Goal: Task Accomplishment & Management: Manage account settings

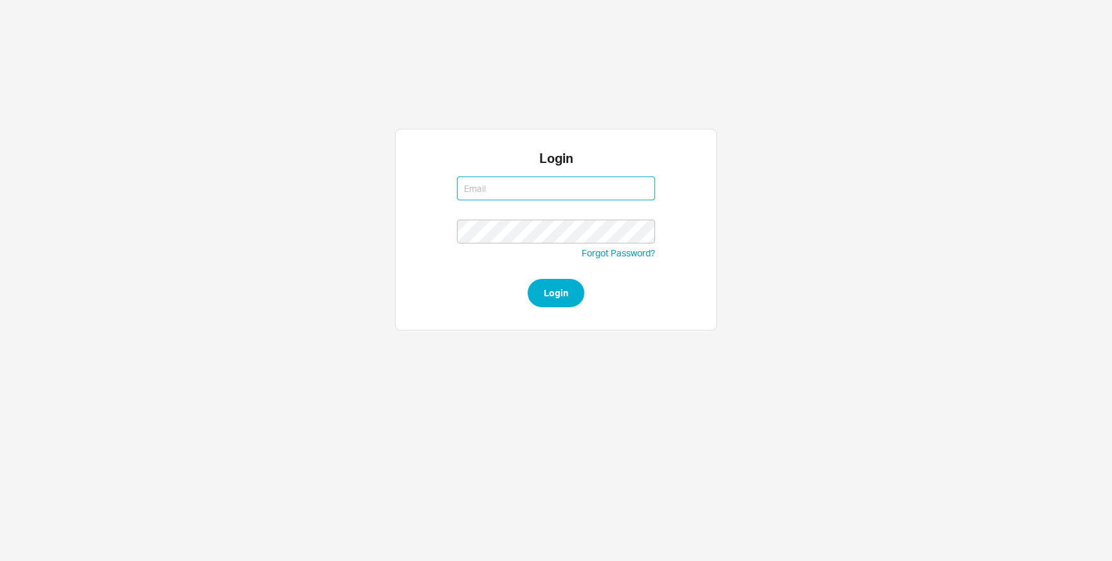
type input "michalt@qualitybath.com"
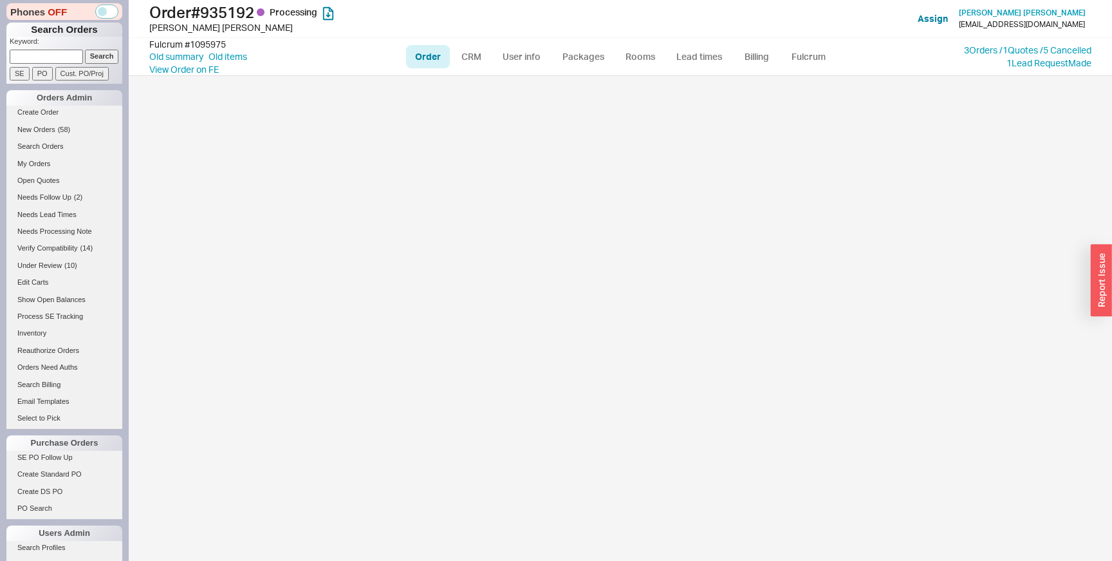
select select "LOW"
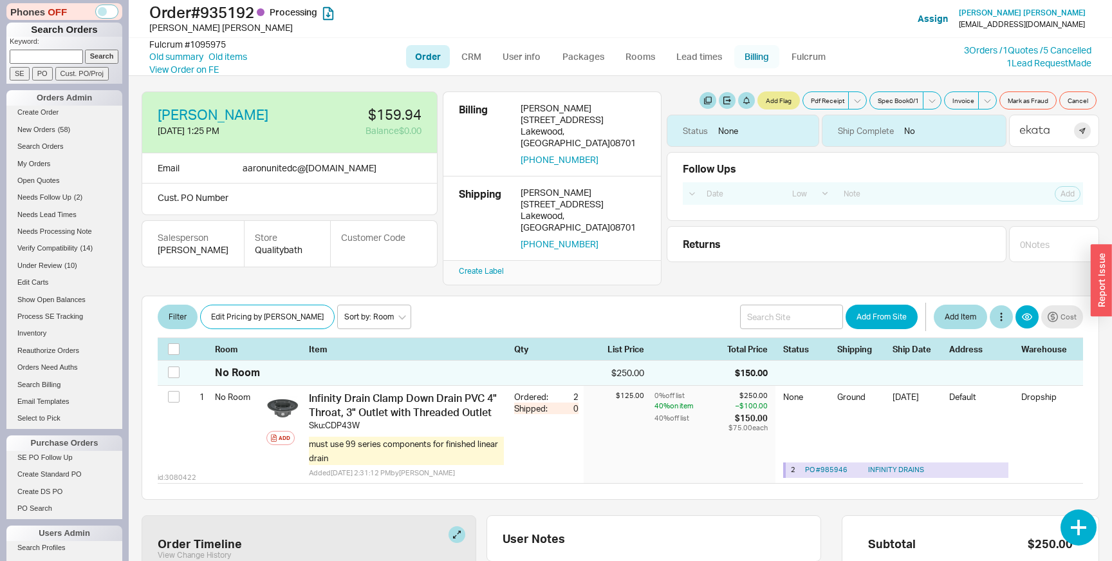
click at [748, 64] on link "Billing" at bounding box center [756, 56] width 45 height 23
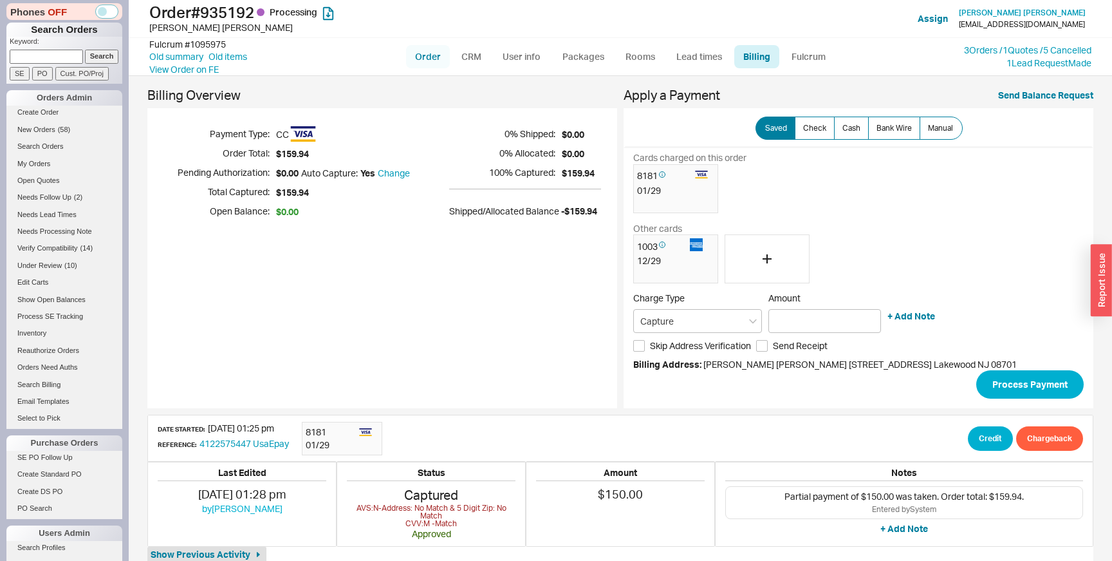
click at [427, 57] on link "Order" at bounding box center [428, 56] width 44 height 23
select select "LOW"
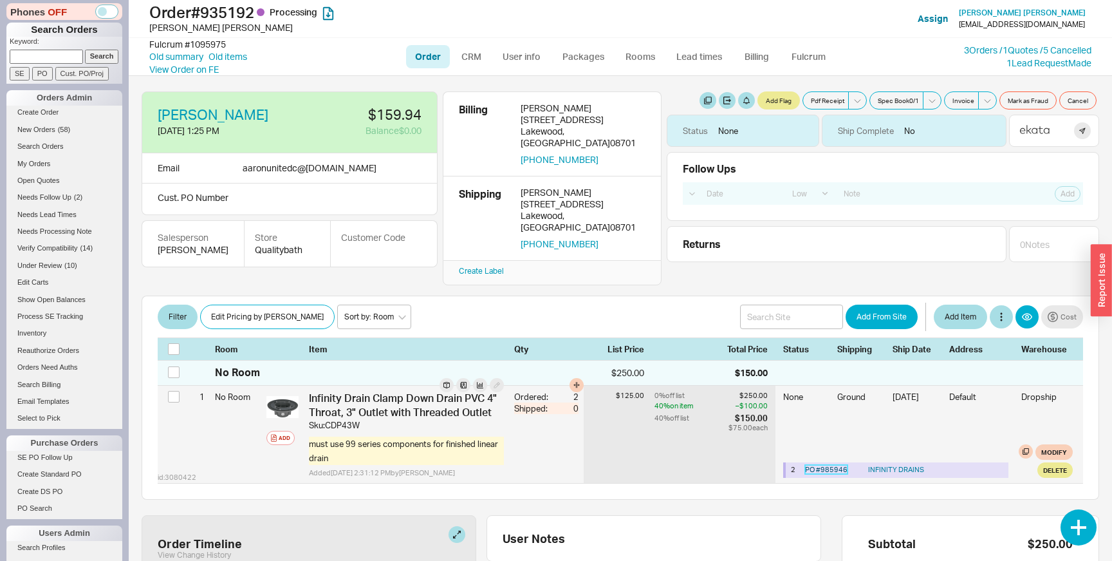
click at [808, 465] on link "PO # 985946" at bounding box center [826, 469] width 42 height 9
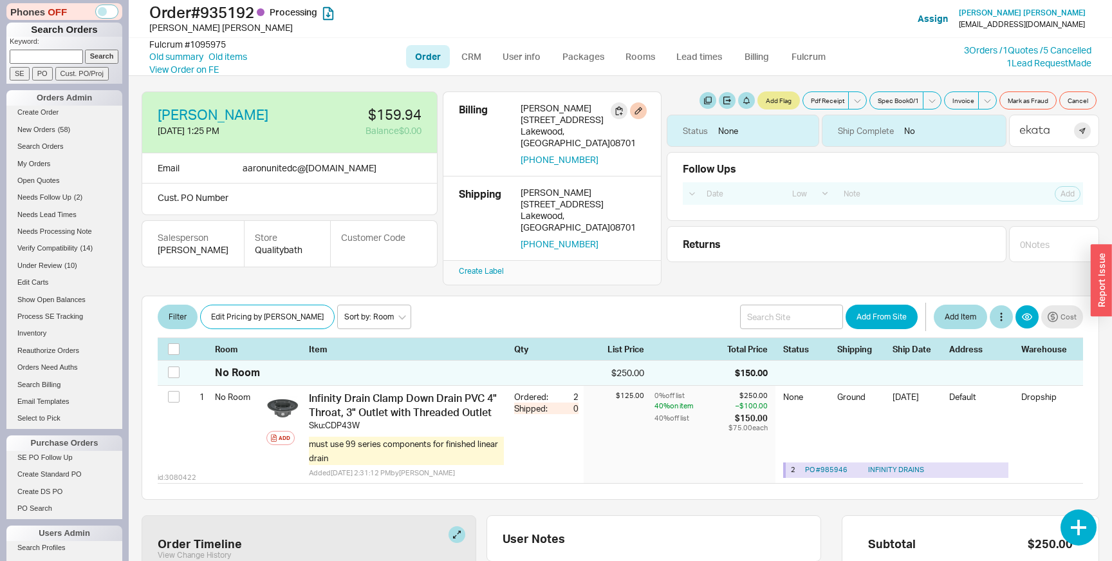
click at [534, 126] on div "1225 Carmel Court" at bounding box center [583, 137] width 125 height 23
copy div "1225 Carmel Court"
click at [980, 50] on link "3 Orders / 1 Quotes / 5 Cancelled" at bounding box center [1027, 49] width 127 height 11
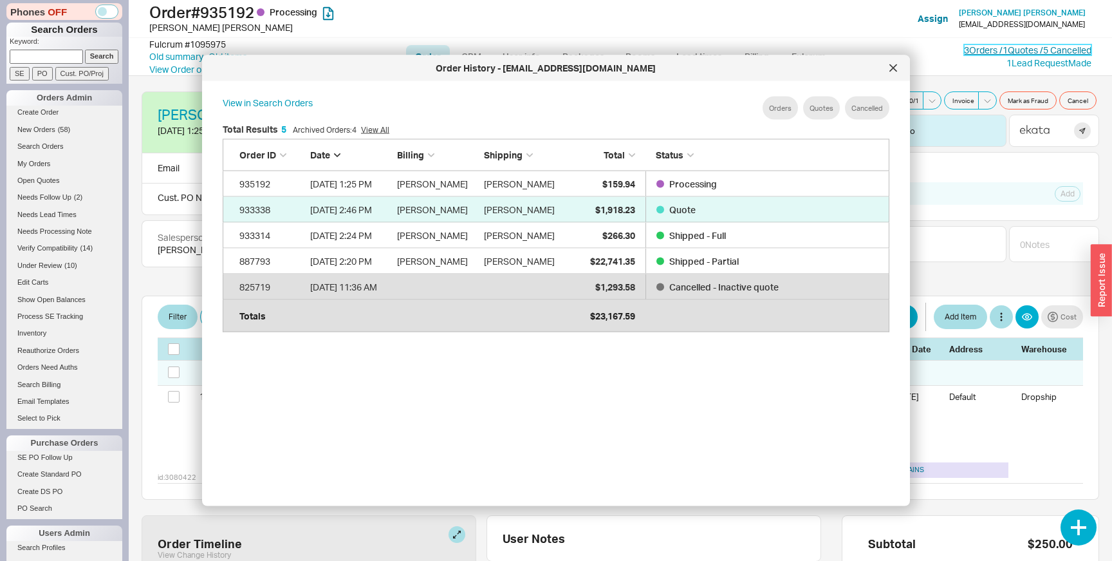
scroll to position [394, 687]
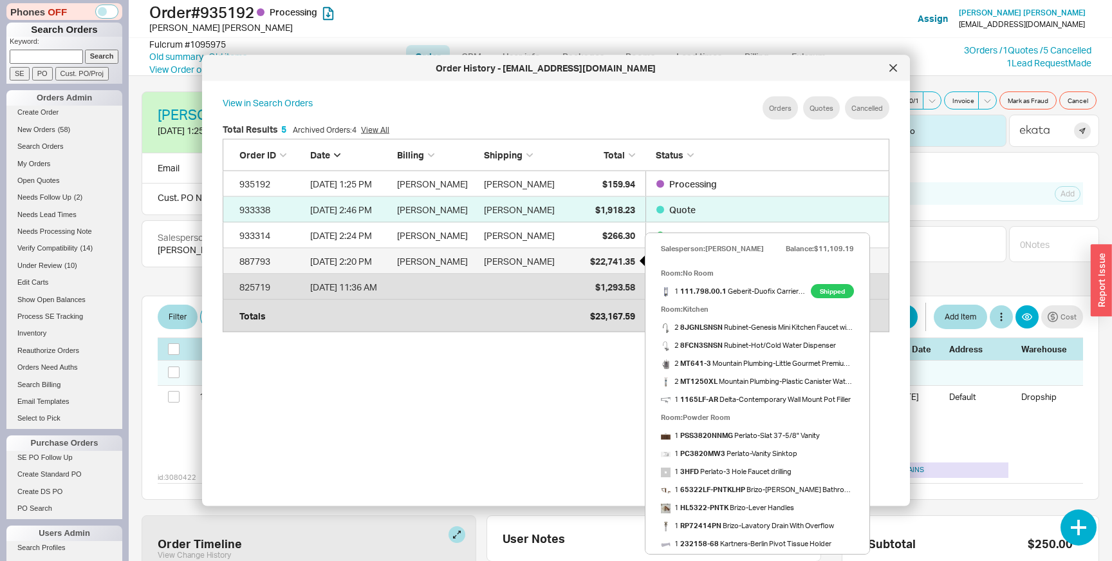
click at [594, 268] on div "$22,741.35" at bounding box center [603, 261] width 64 height 26
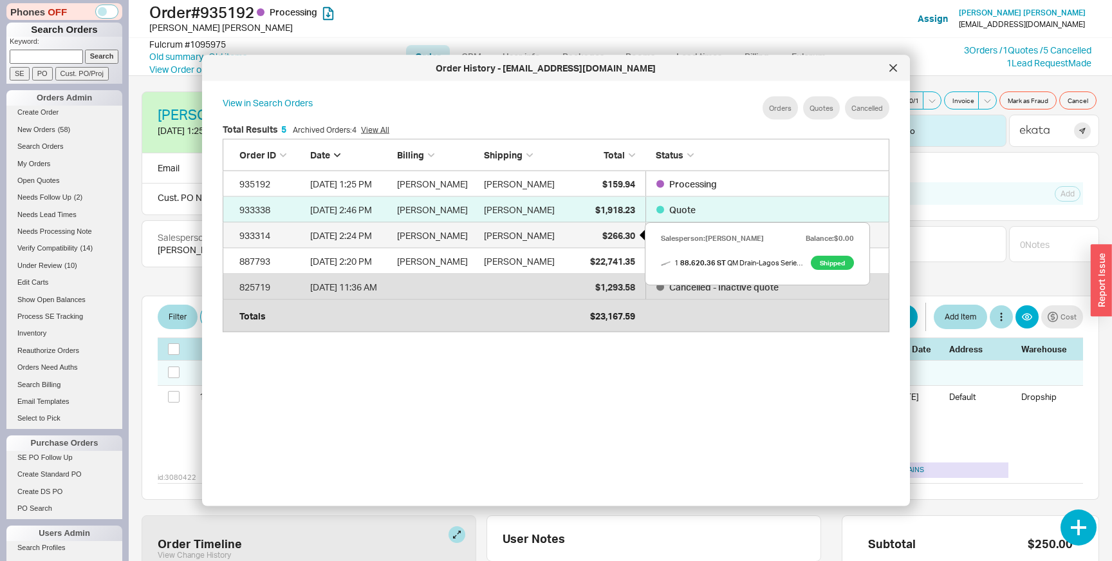
click at [603, 234] on span "$266.30" at bounding box center [619, 234] width 33 height 11
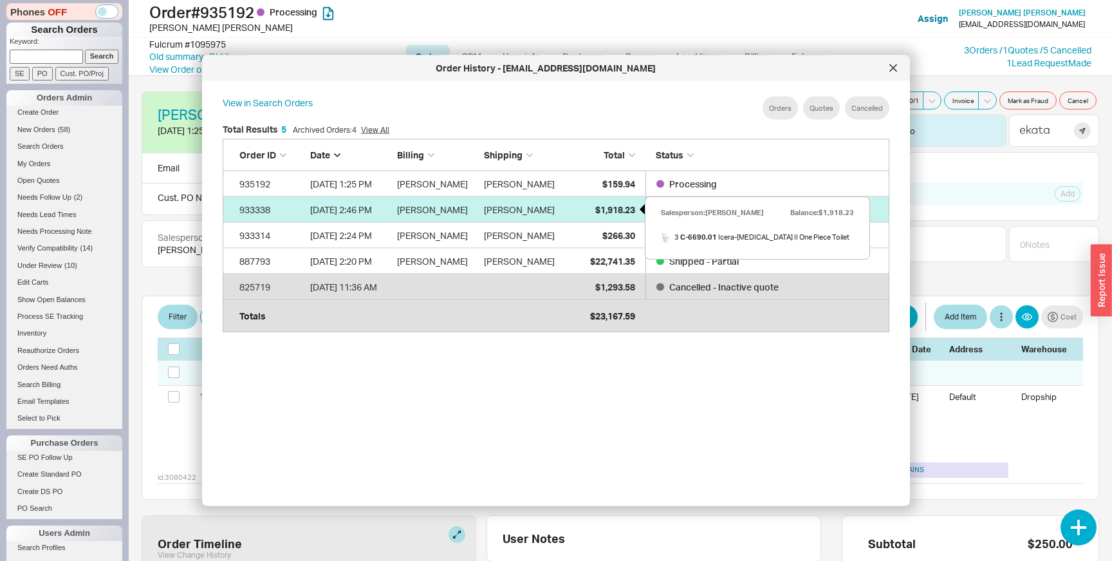
click at [605, 213] on span "$1,918.23" at bounding box center [615, 208] width 40 height 11
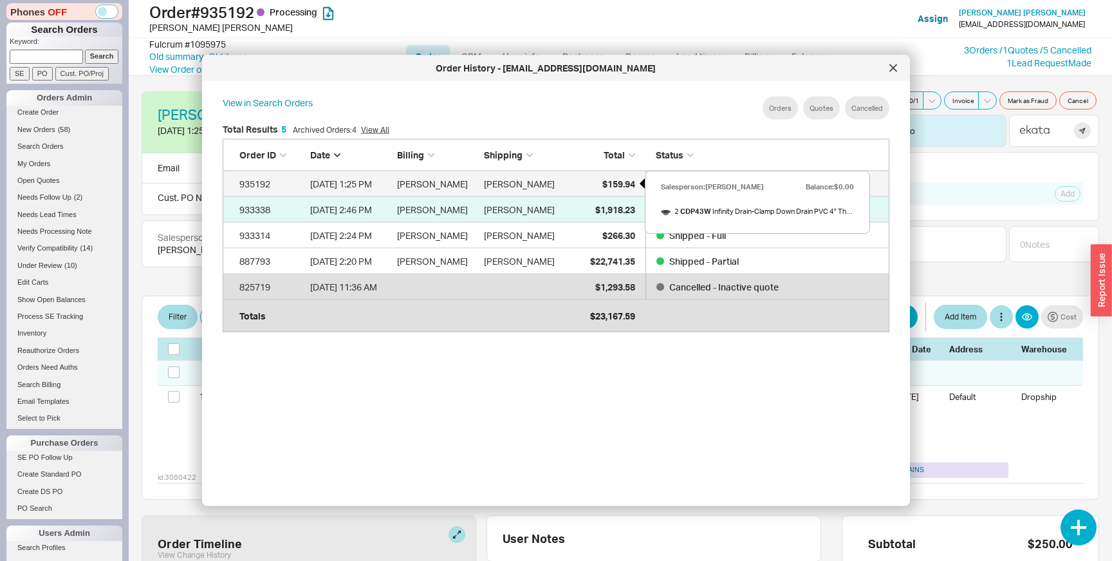
click at [609, 182] on span "$159.94" at bounding box center [619, 183] width 33 height 11
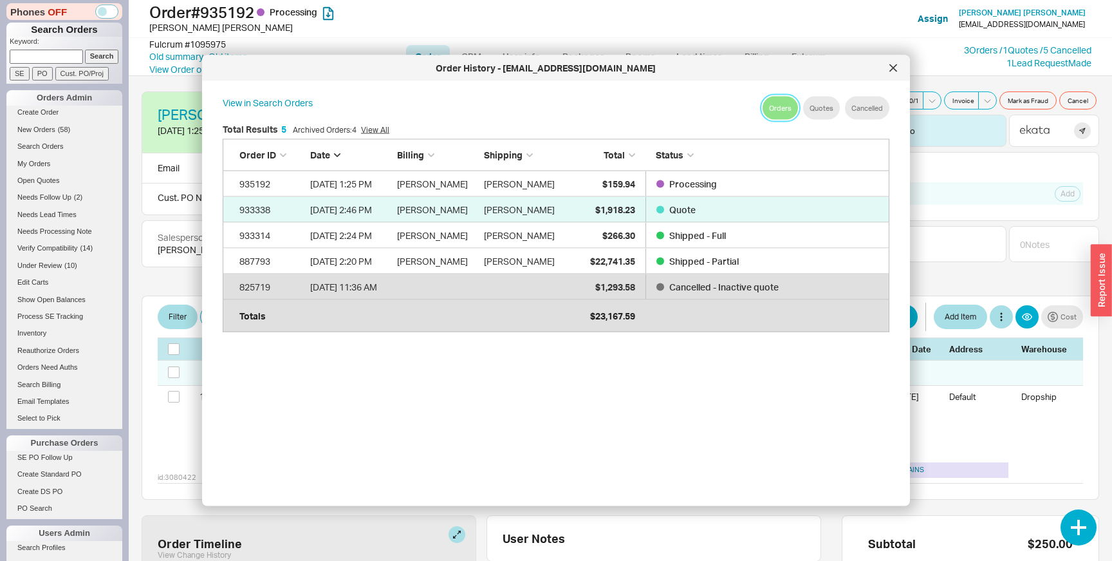
click at [781, 105] on button "Orders" at bounding box center [780, 108] width 35 height 23
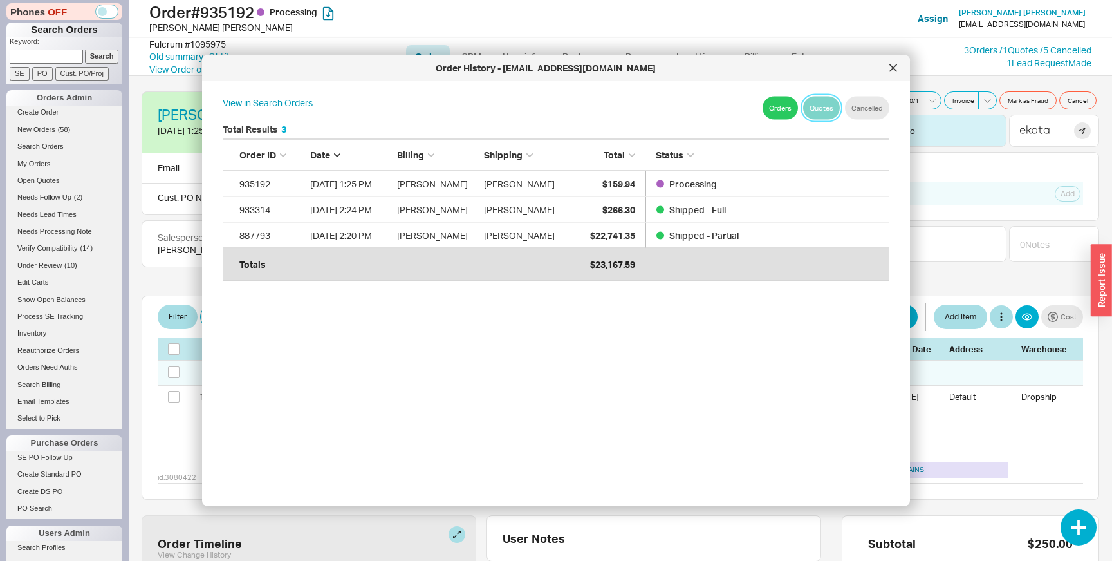
click at [821, 107] on button "Quotes" at bounding box center [821, 108] width 37 height 23
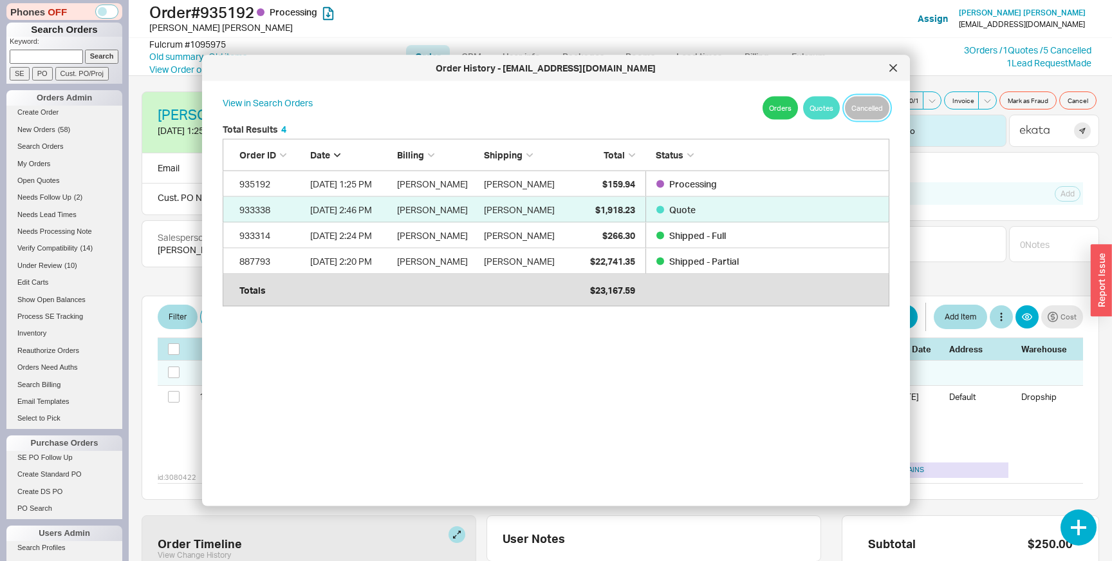
click at [872, 104] on button "Cancelled" at bounding box center [867, 108] width 44 height 23
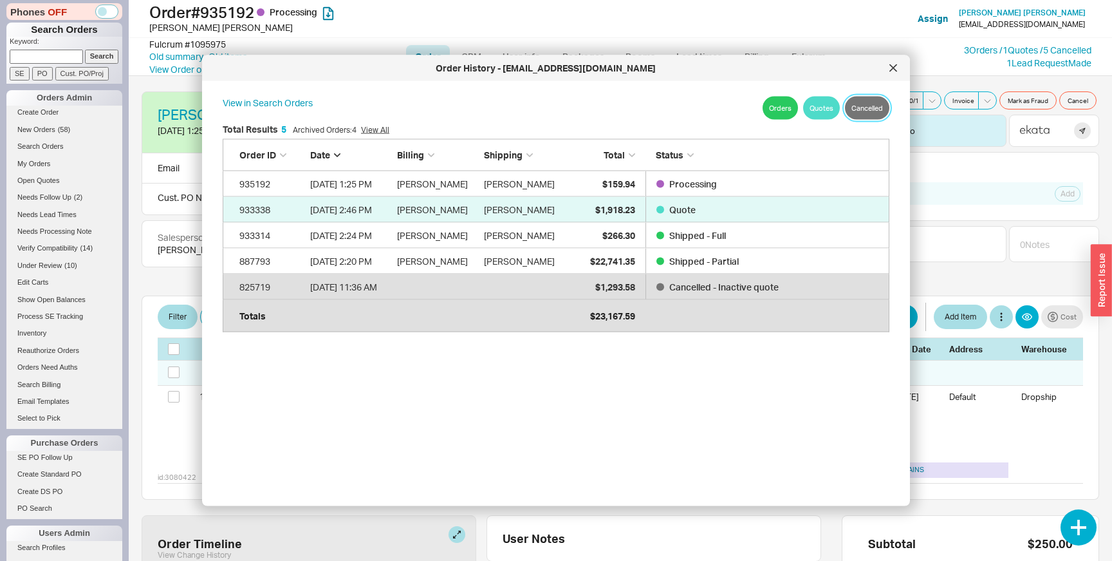
scroll to position [1, 1]
click at [785, 113] on button "Orders" at bounding box center [780, 108] width 35 height 23
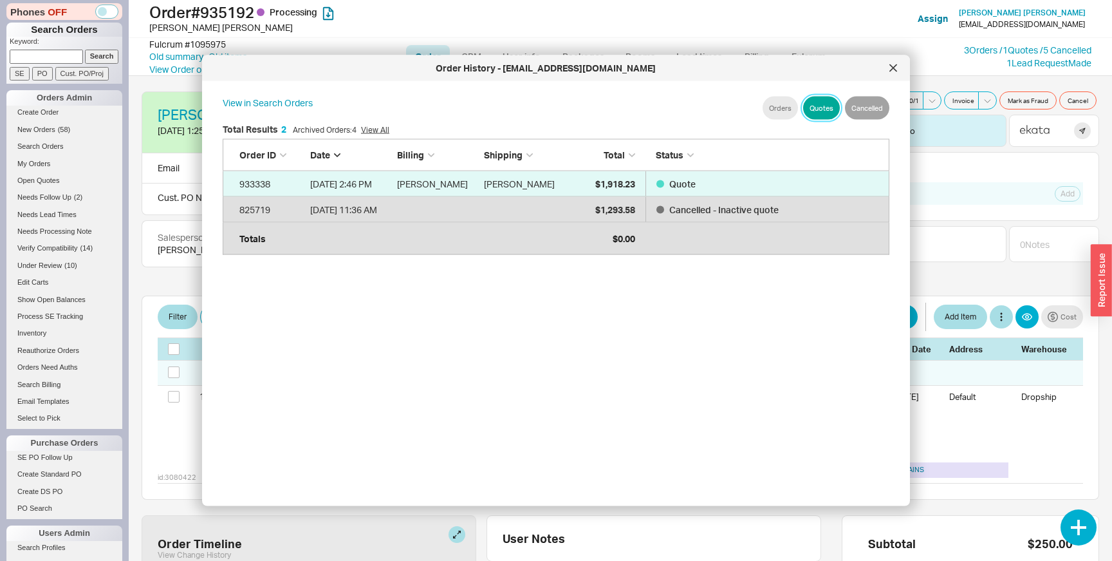
click at [821, 113] on button "Quotes" at bounding box center [821, 108] width 37 height 23
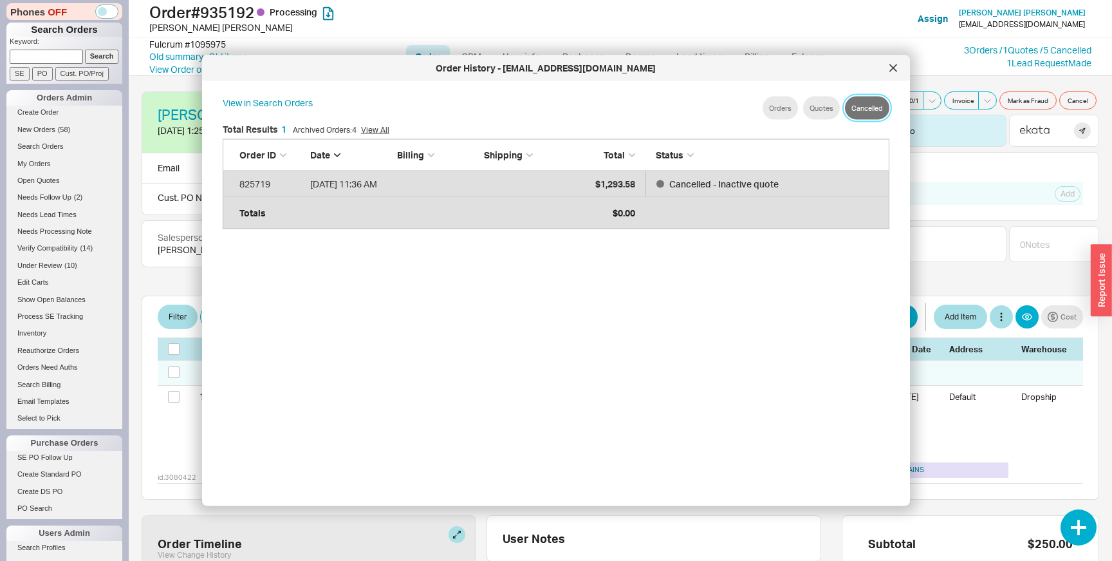
click at [859, 111] on button "Cancelled" at bounding box center [867, 108] width 44 height 23
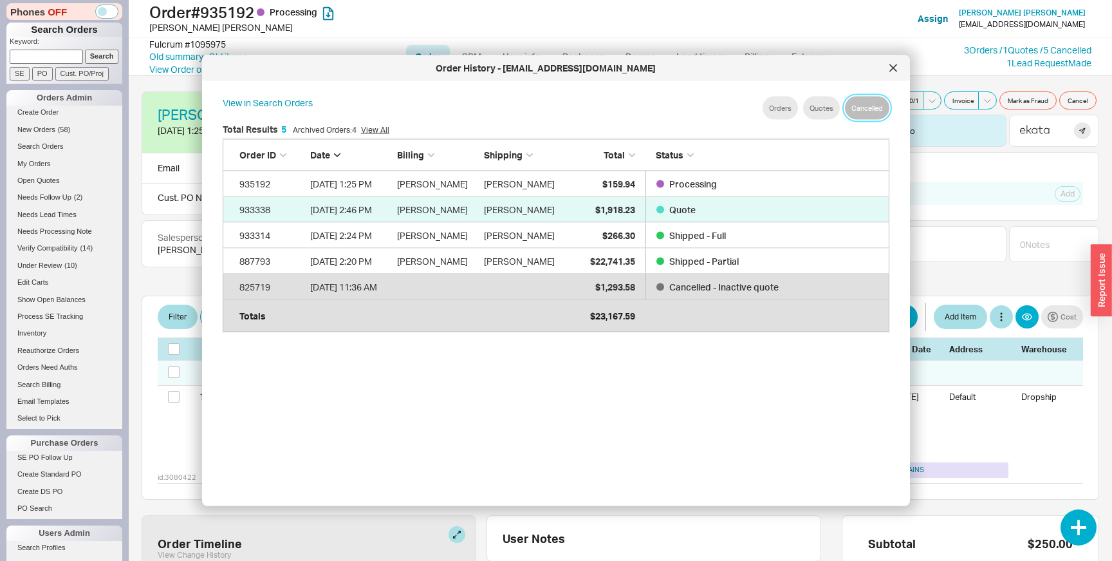
scroll to position [187, 667]
click at [389, 131] on link "View All" at bounding box center [375, 130] width 28 height 10
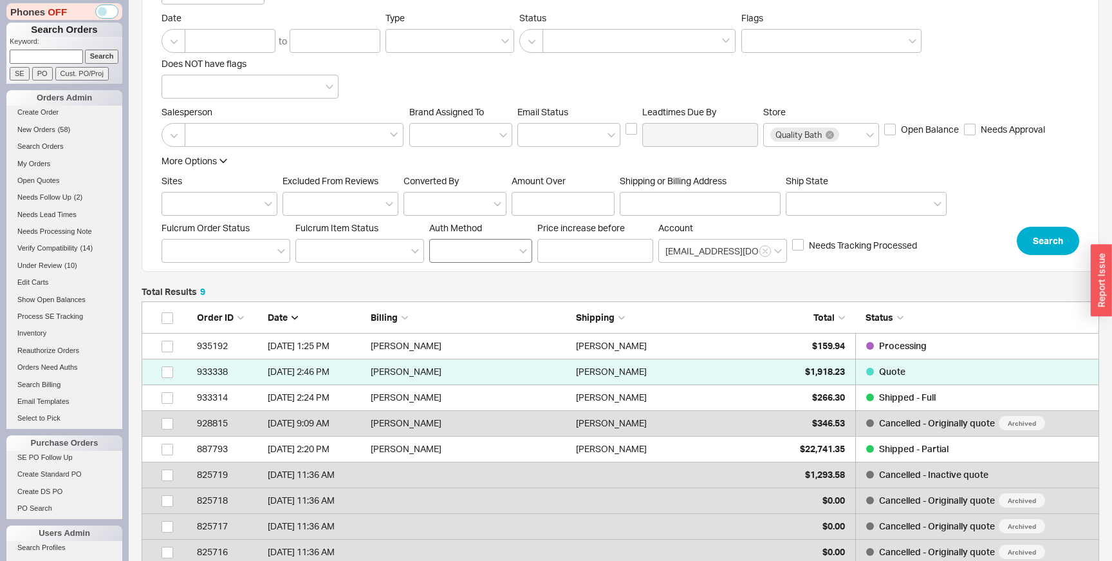
scroll to position [287, 0]
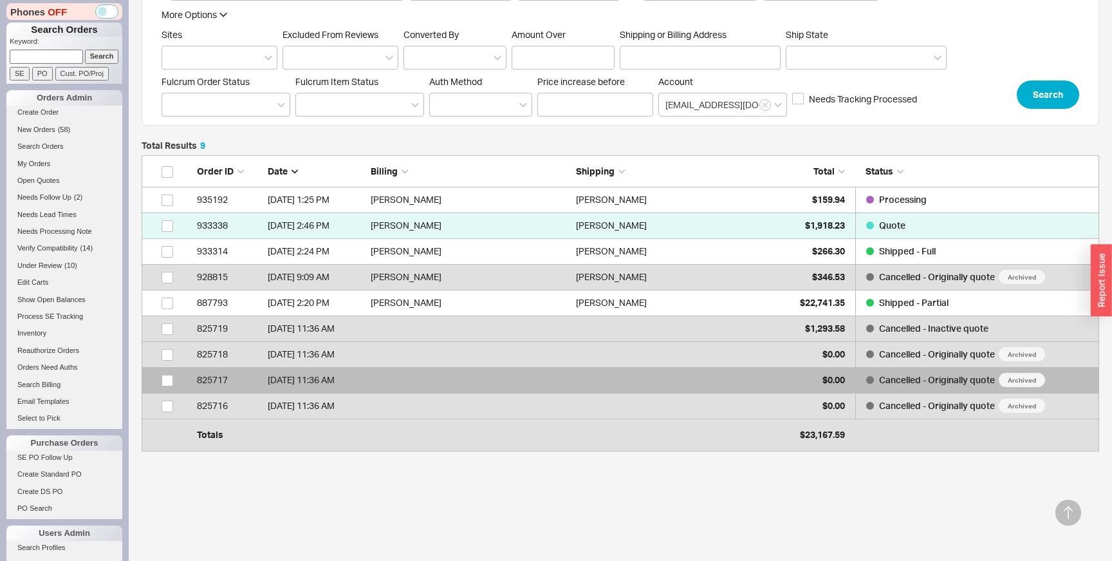
select select "LOW"
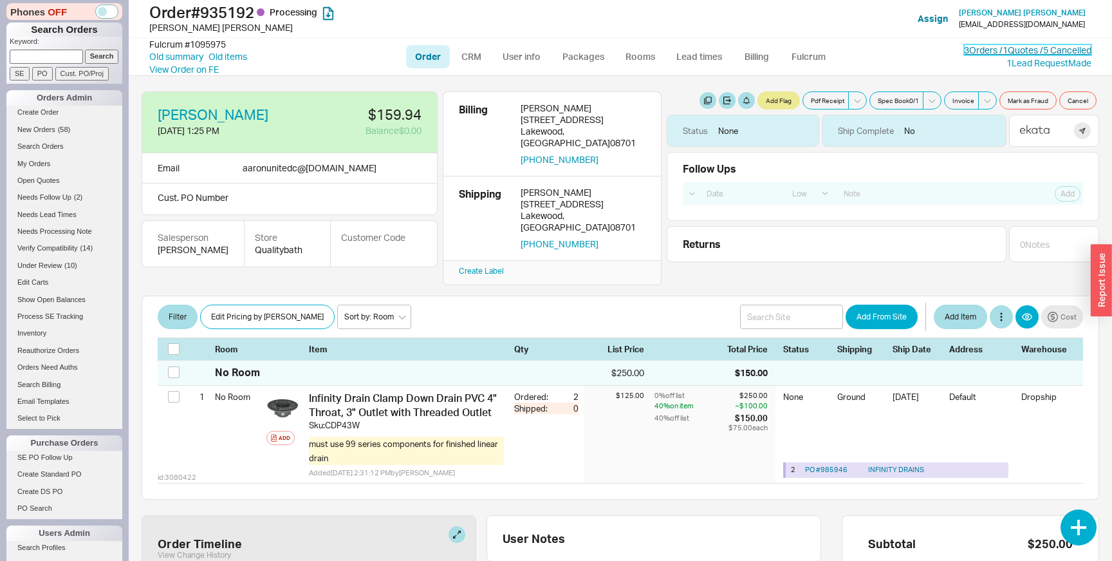
click at [993, 51] on link "3 Orders / 1 Quotes / 5 Cancelled" at bounding box center [1027, 49] width 127 height 11
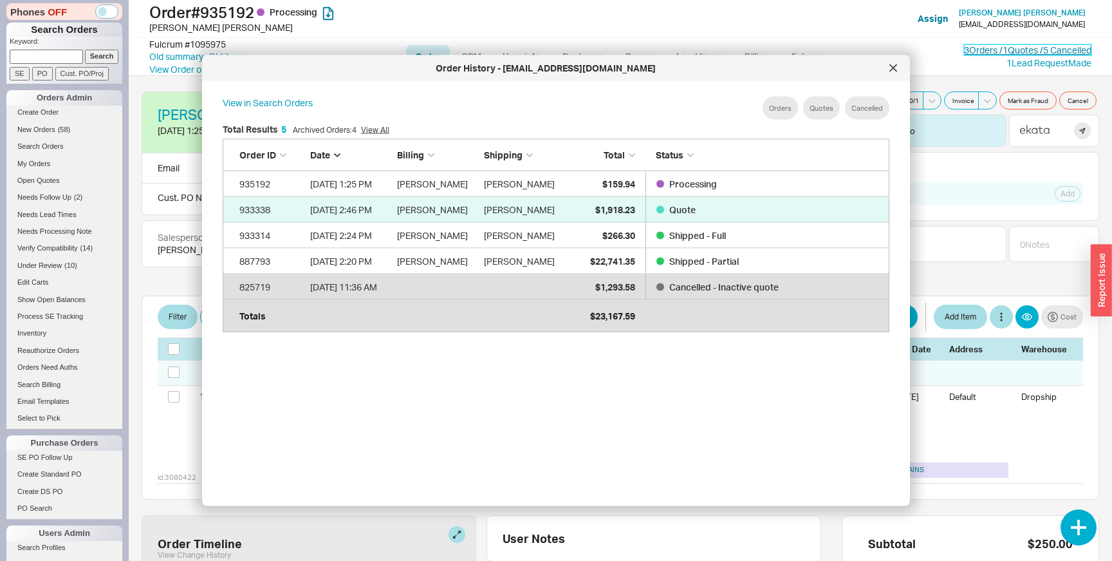
scroll to position [394, 687]
click at [375, 131] on link "View All" at bounding box center [375, 130] width 28 height 10
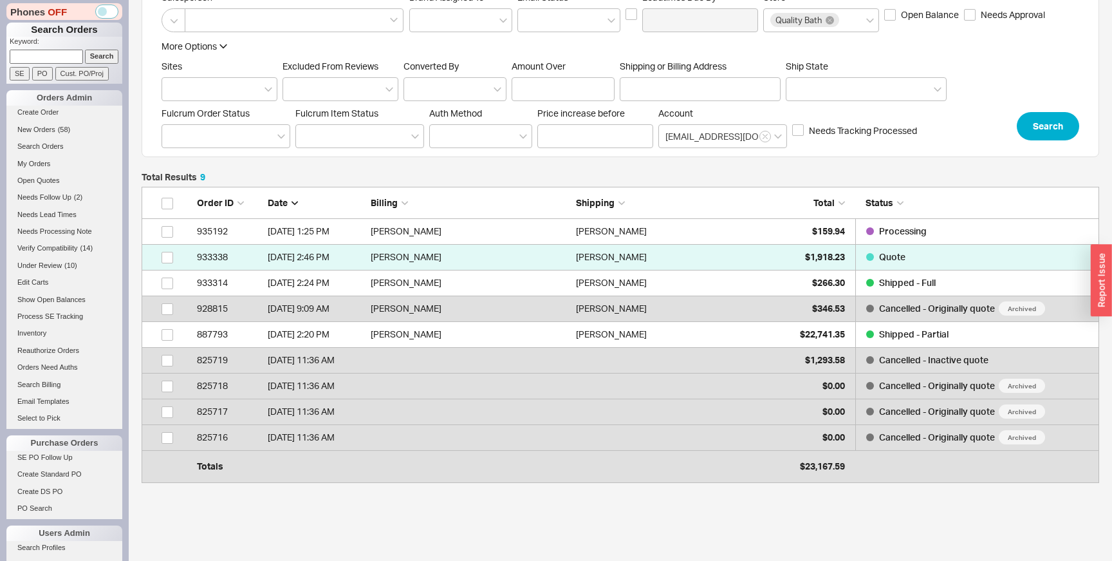
scroll to position [284, 0]
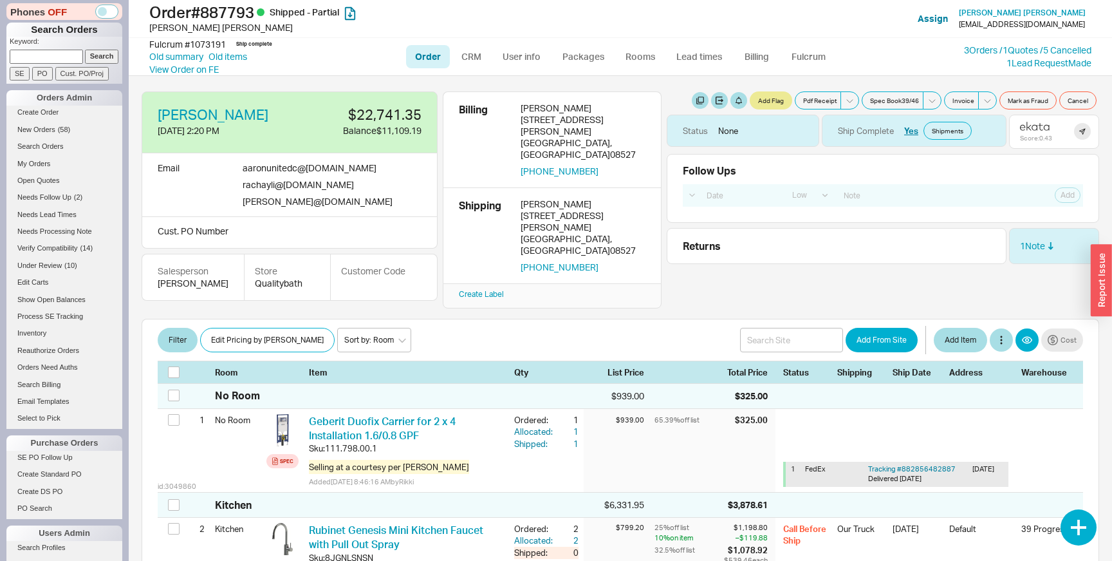
select select "LOW"
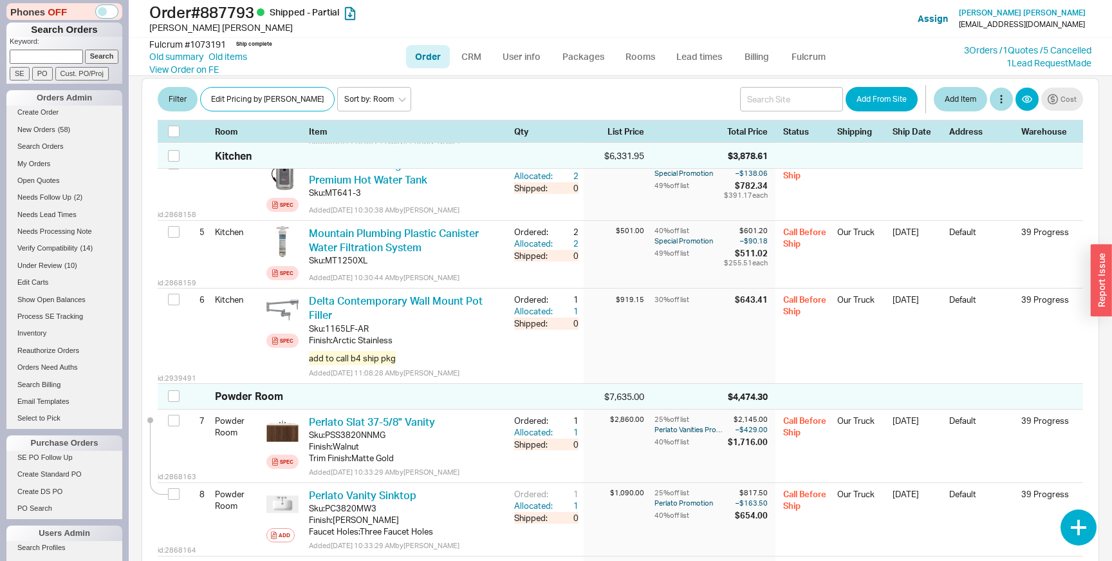
scroll to position [769, 0]
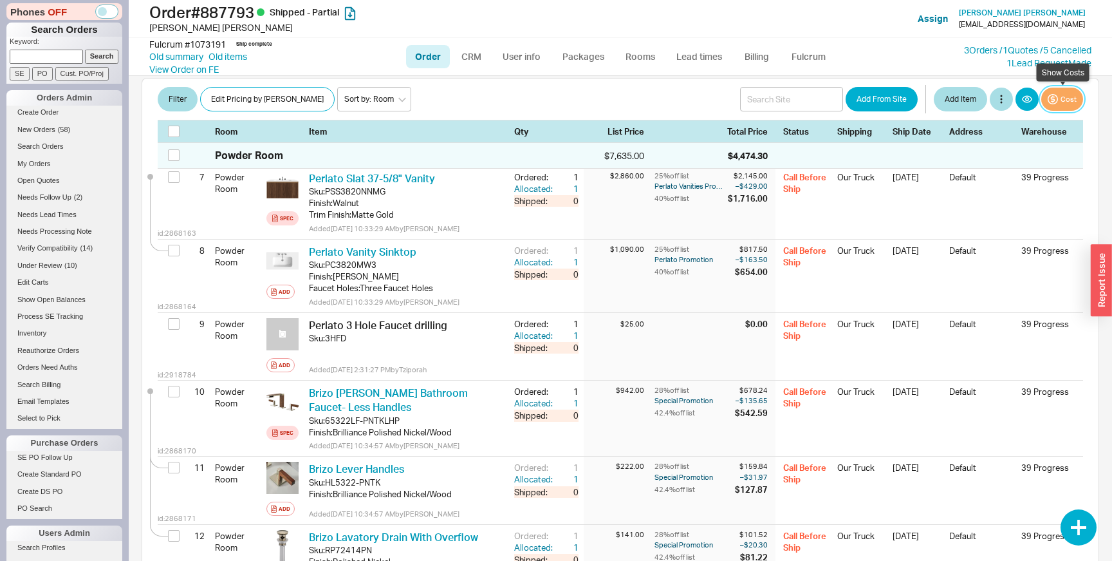
click at [1068, 106] on button "Cost" at bounding box center [1063, 99] width 42 height 23
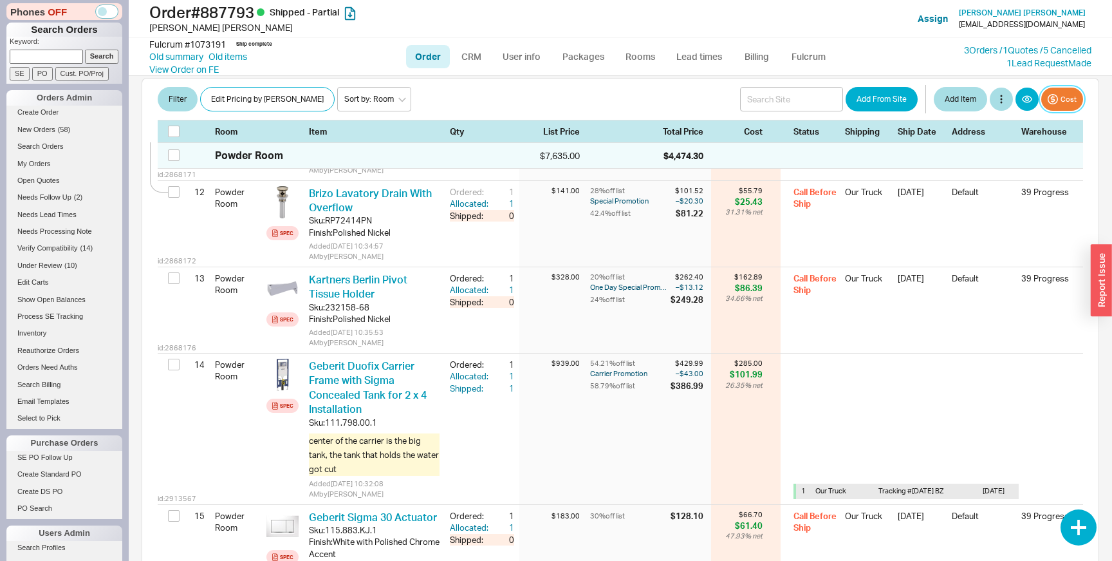
scroll to position [176, 0]
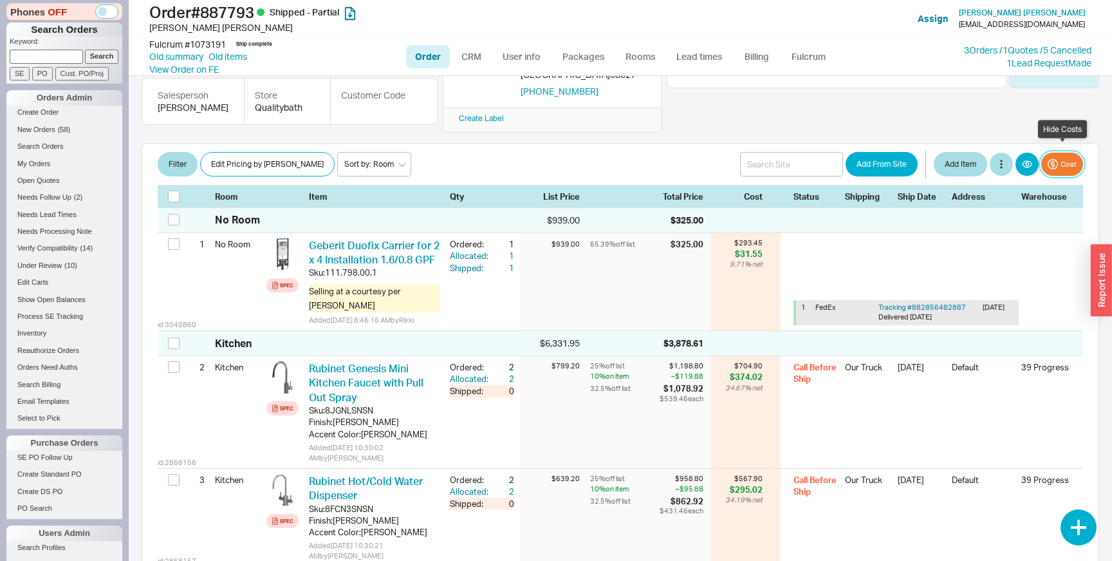
click at [1062, 153] on button "Cost" at bounding box center [1063, 164] width 42 height 23
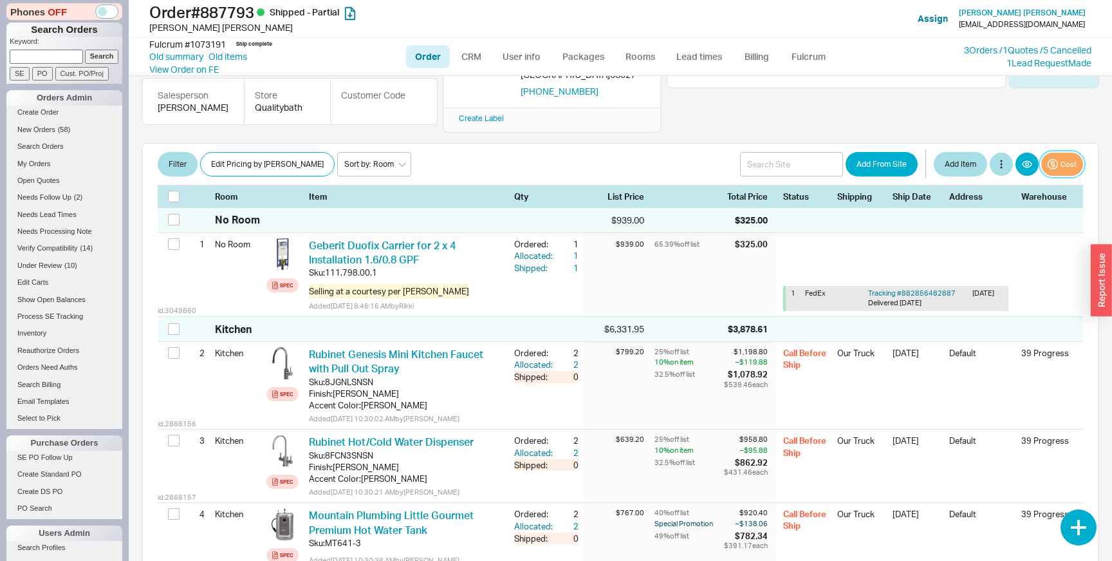
scroll to position [0, 0]
